Goal: Ask a question

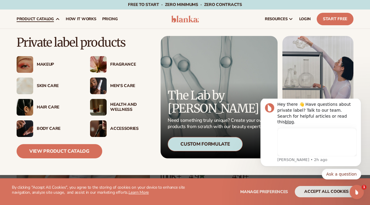
click at [50, 107] on div "Hair Care" at bounding box center [58, 107] width 42 height 5
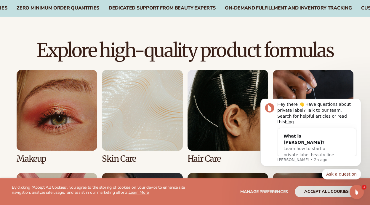
scroll to position [415, 0]
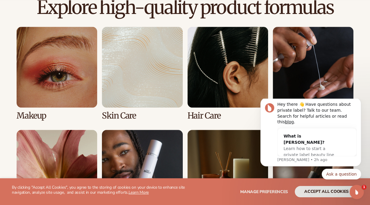
click at [221, 109] on link "3 / 8" at bounding box center [228, 73] width 81 height 93
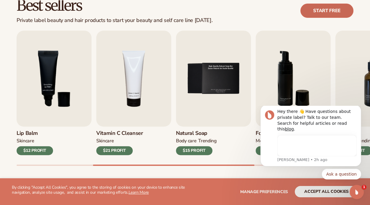
click at [326, 9] on link "Start free" at bounding box center [327, 11] width 53 height 14
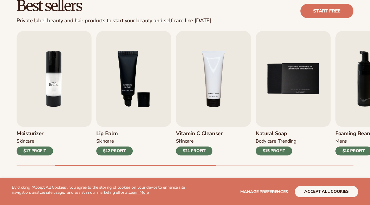
scroll to position [178, 0]
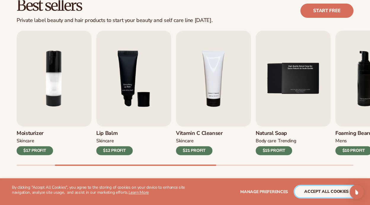
drag, startPoint x: 311, startPoint y: 196, endPoint x: 311, endPoint y: 187, distance: 9.2
click at [310, 195] on button "accept all cookies" at bounding box center [326, 191] width 63 height 11
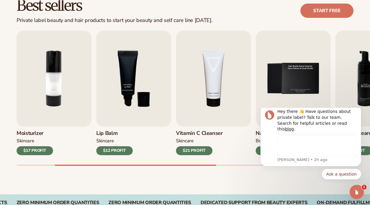
scroll to position [0, 0]
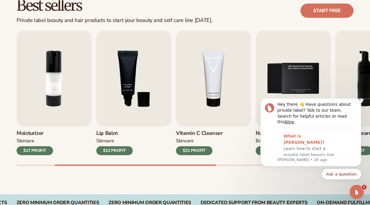
click at [304, 138] on div "What is [PERSON_NAME]?" at bounding box center [311, 139] width 55 height 12
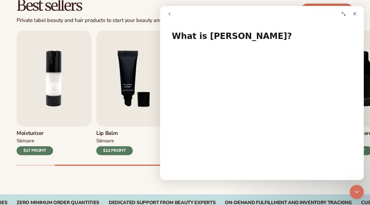
click at [168, 14] on icon "go back" at bounding box center [169, 14] width 5 height 5
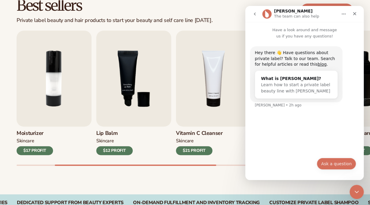
click at [337, 162] on button "Ask a question" at bounding box center [336, 163] width 39 height 12
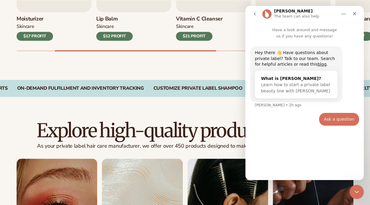
scroll to position [326, 0]
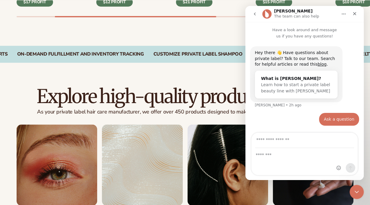
click at [285, 142] on input "Your email" at bounding box center [304, 140] width 99 height 15
drag, startPoint x: 282, startPoint y: 137, endPoint x: 277, endPoint y: 145, distance: 10.0
click at [282, 137] on input "Your email" at bounding box center [304, 140] width 99 height 15
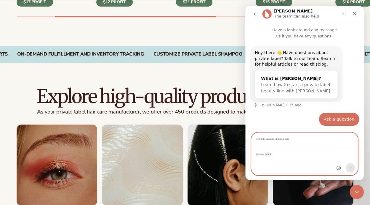
click at [266, 155] on textarea "Message…" at bounding box center [305, 153] width 106 height 10
type textarea "*"
type textarea "**********"
click at [264, 141] on input "Your email" at bounding box center [304, 140] width 99 height 15
type input "**********"
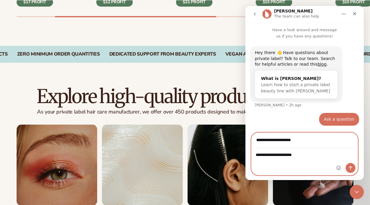
click at [351, 168] on icon "Send a message…" at bounding box center [350, 167] width 5 height 5
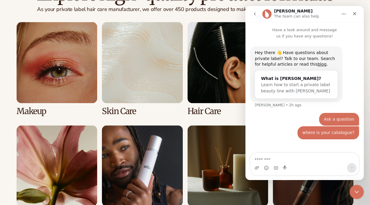
scroll to position [445, 0]
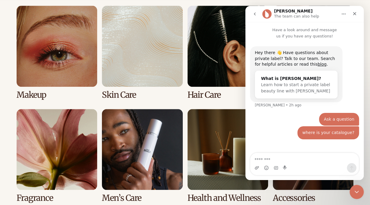
click at [212, 80] on link "3 / 8" at bounding box center [228, 52] width 81 height 93
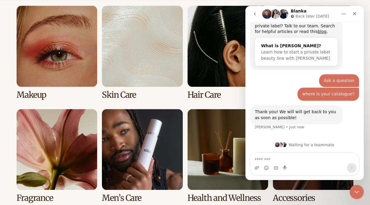
scroll to position [33, 0]
click at [367, 109] on div "Explore high-quality product formulas As your private label hair care manufactu…" at bounding box center [185, 100] width 370 height 265
click at [355, 13] on icon "Close" at bounding box center [355, 13] width 5 height 5
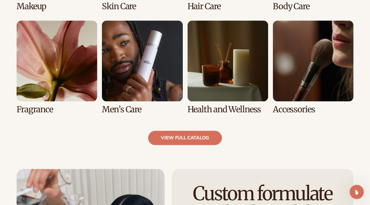
scroll to position [534, 0]
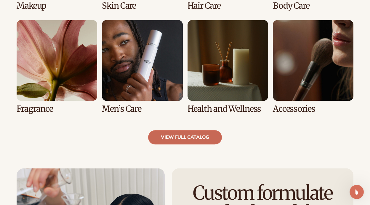
click at [205, 131] on link "view full catalog" at bounding box center [185, 137] width 74 height 14
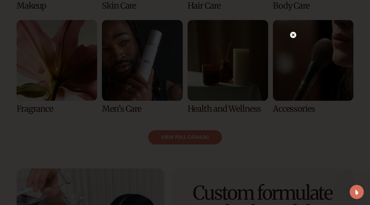
click at [293, 37] on circle at bounding box center [293, 35] width 6 height 6
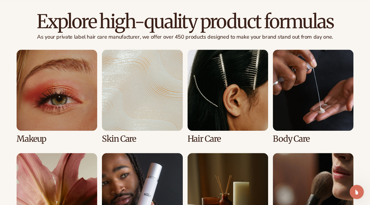
scroll to position [415, 0]
